Goal: Task Accomplishment & Management: Manage account settings

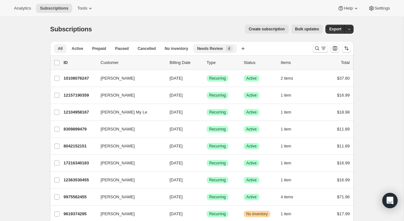
click at [222, 48] on span "Needs Review" at bounding box center [210, 48] width 26 height 5
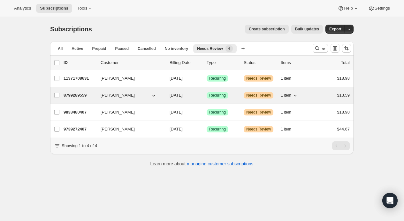
click at [203, 95] on div "8799289559 Mary Leger 10/31/2025 Success Recurring Warning Needs Review 1 item …" at bounding box center [207, 95] width 286 height 9
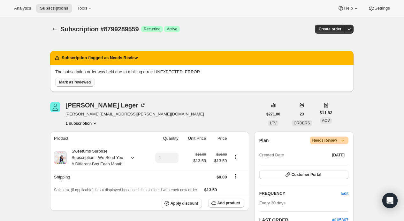
click at [90, 79] on button "Mark as reviewed" at bounding box center [74, 82] width 39 height 9
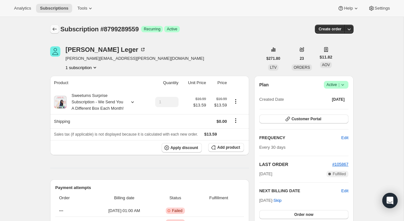
click at [56, 31] on icon "Subscriptions" at bounding box center [54, 29] width 6 height 6
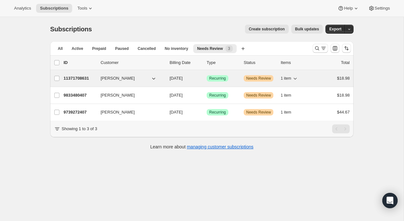
click at [199, 79] on p "10/18/2025" at bounding box center [186, 78] width 32 height 6
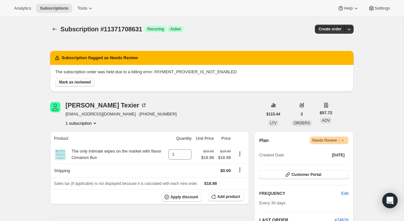
click at [79, 82] on span "Mark as reviewed" at bounding box center [75, 82] width 32 height 5
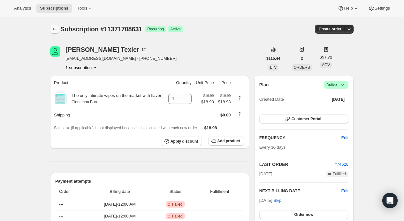
click at [56, 27] on icon "Subscriptions" at bounding box center [54, 29] width 6 height 6
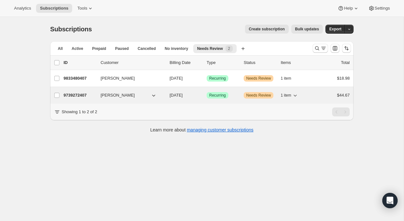
click at [193, 98] on p "11/03/2025" at bounding box center [186, 95] width 32 height 6
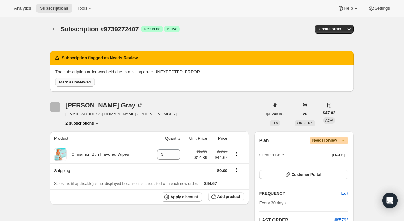
click at [72, 81] on span "Mark as reviewed" at bounding box center [75, 82] width 32 height 5
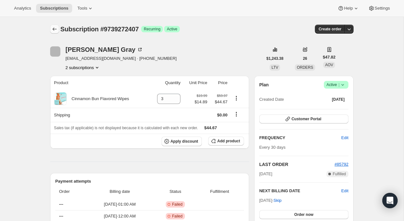
click at [54, 29] on icon "Subscriptions" at bounding box center [54, 29] width 6 height 6
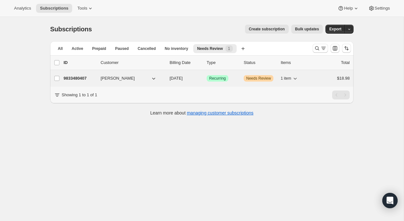
click at [233, 82] on div "9833480407 Michelle Esquivel 11/02/2025 Success Recurring Warning Needs Review …" at bounding box center [207, 78] width 286 height 9
